Goal: Communication & Community: Answer question/provide support

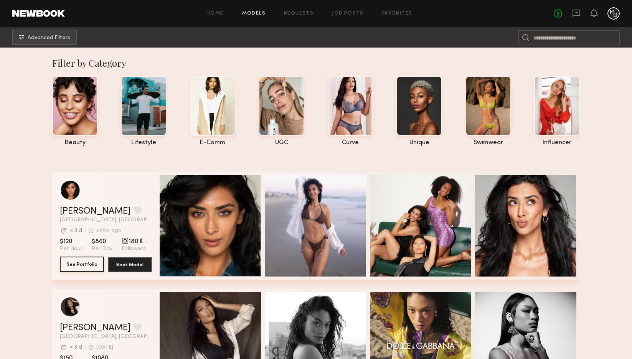
click at [79, 266] on button "See Portfolio" at bounding box center [82, 264] width 44 height 15
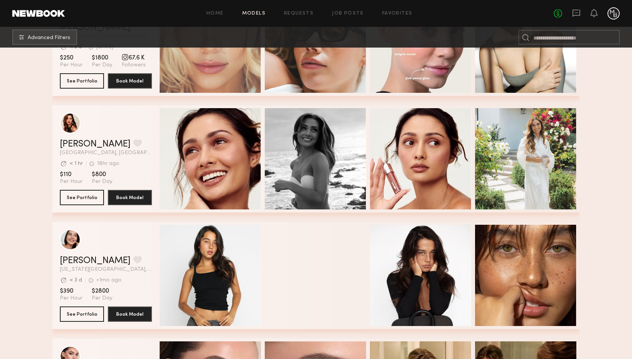
scroll to position [4507, 0]
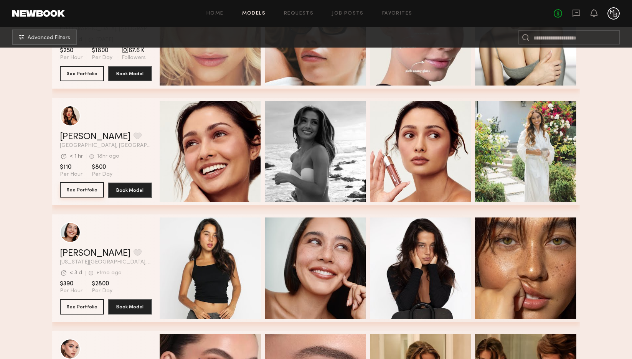
click at [72, 190] on button "See Portfolio" at bounding box center [82, 189] width 44 height 15
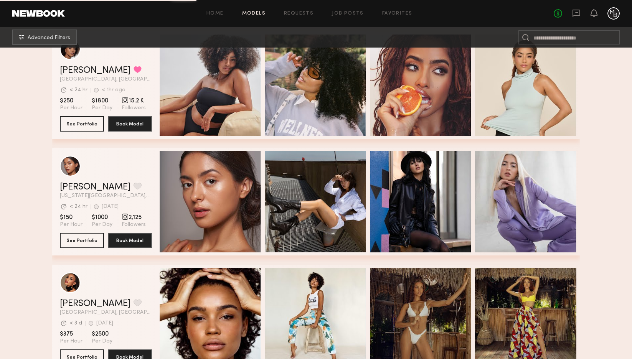
scroll to position [6591, 0]
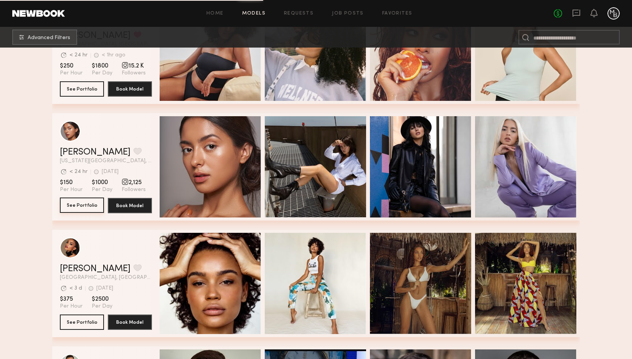
click at [80, 203] on button "See Portfolio" at bounding box center [82, 205] width 44 height 15
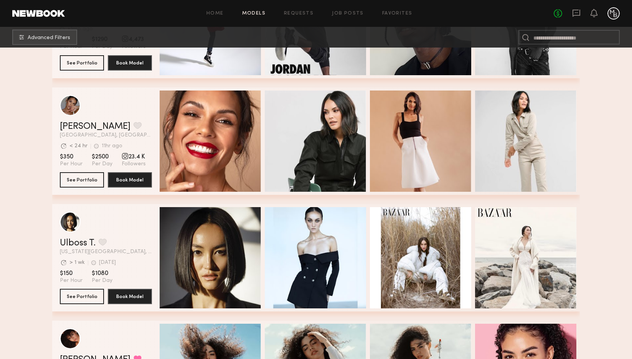
scroll to position [7771, 0]
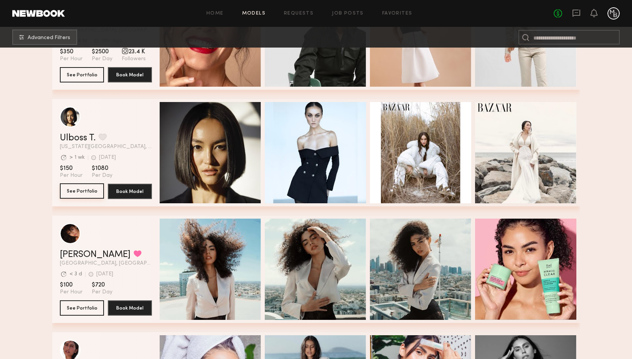
click at [79, 193] on button "See Portfolio" at bounding box center [82, 190] width 44 height 15
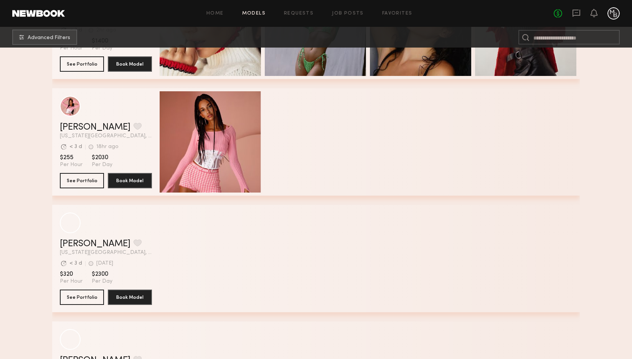
scroll to position [8486, 0]
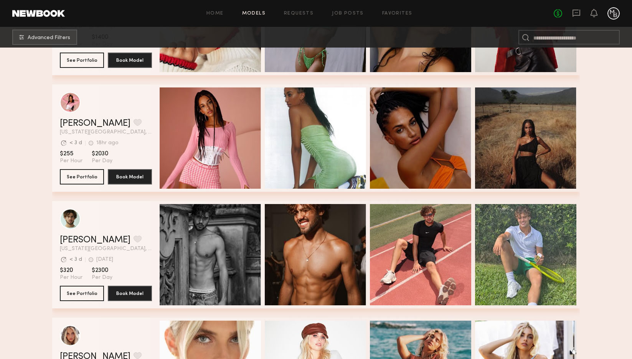
drag, startPoint x: 577, startPoint y: 14, endPoint x: 570, endPoint y: 19, distance: 8.4
click at [577, 14] on icon at bounding box center [576, 13] width 8 height 8
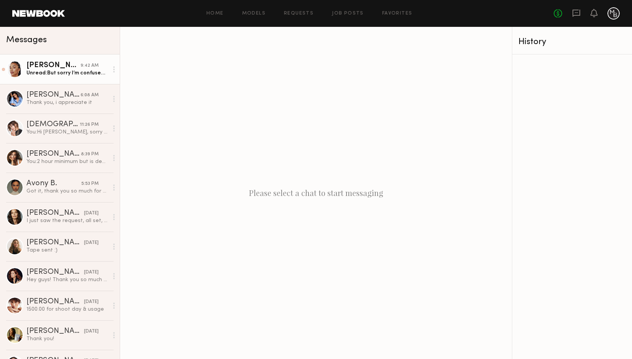
click at [66, 72] on div "Unread: But sorry I’m confused- I thought the casting was [DATE]?" at bounding box center [67, 72] width 82 height 7
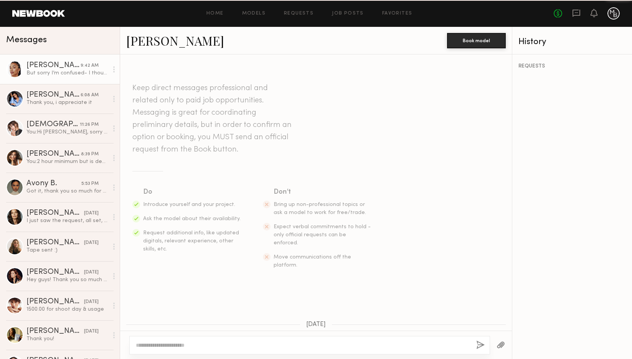
scroll to position [458, 0]
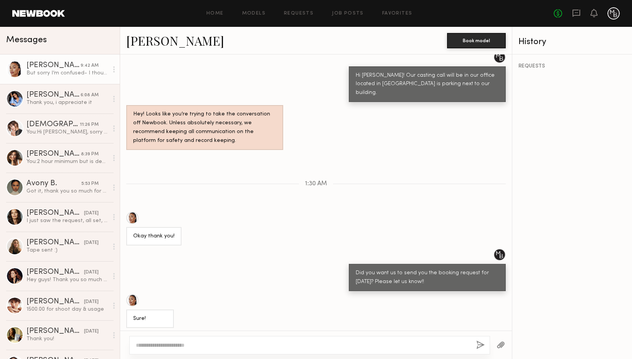
click at [333, 348] on textarea at bounding box center [303, 345] width 334 height 8
click at [39, 66] on div "[PERSON_NAME]" at bounding box center [53, 66] width 54 height 8
click at [13, 69] on div at bounding box center [14, 69] width 17 height 17
click at [152, 40] on link "[PERSON_NAME]" at bounding box center [175, 40] width 98 height 16
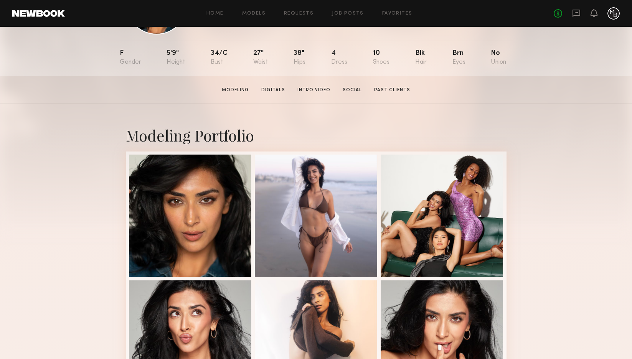
scroll to position [75, 0]
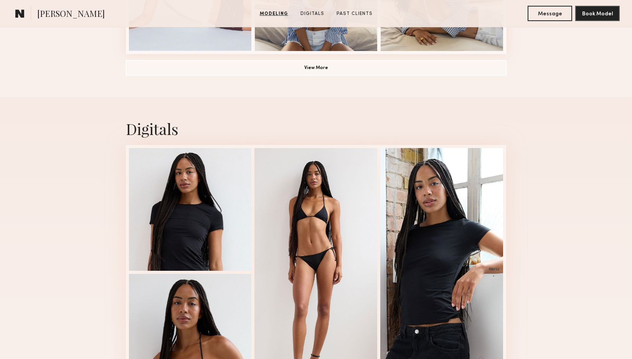
scroll to position [677, 0]
